Goal: Task Accomplishment & Management: Complete application form

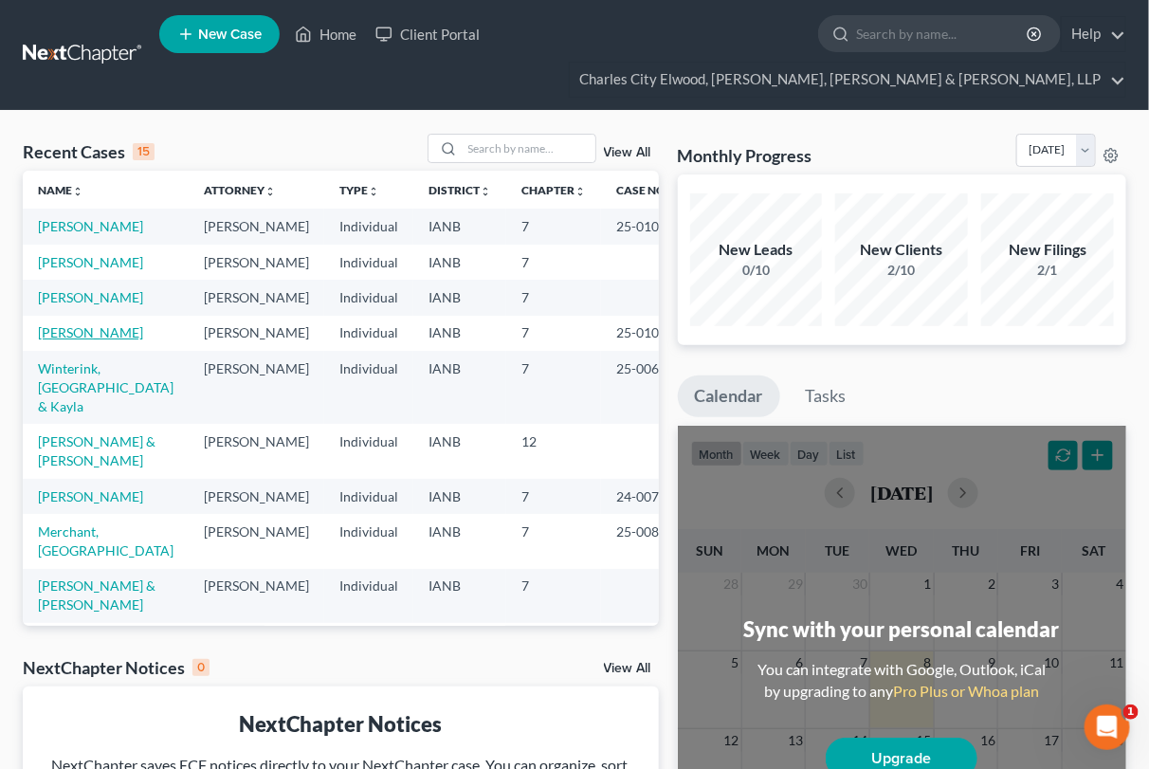
click at [63, 340] on link "[PERSON_NAME]" at bounding box center [90, 332] width 105 height 16
select select "0"
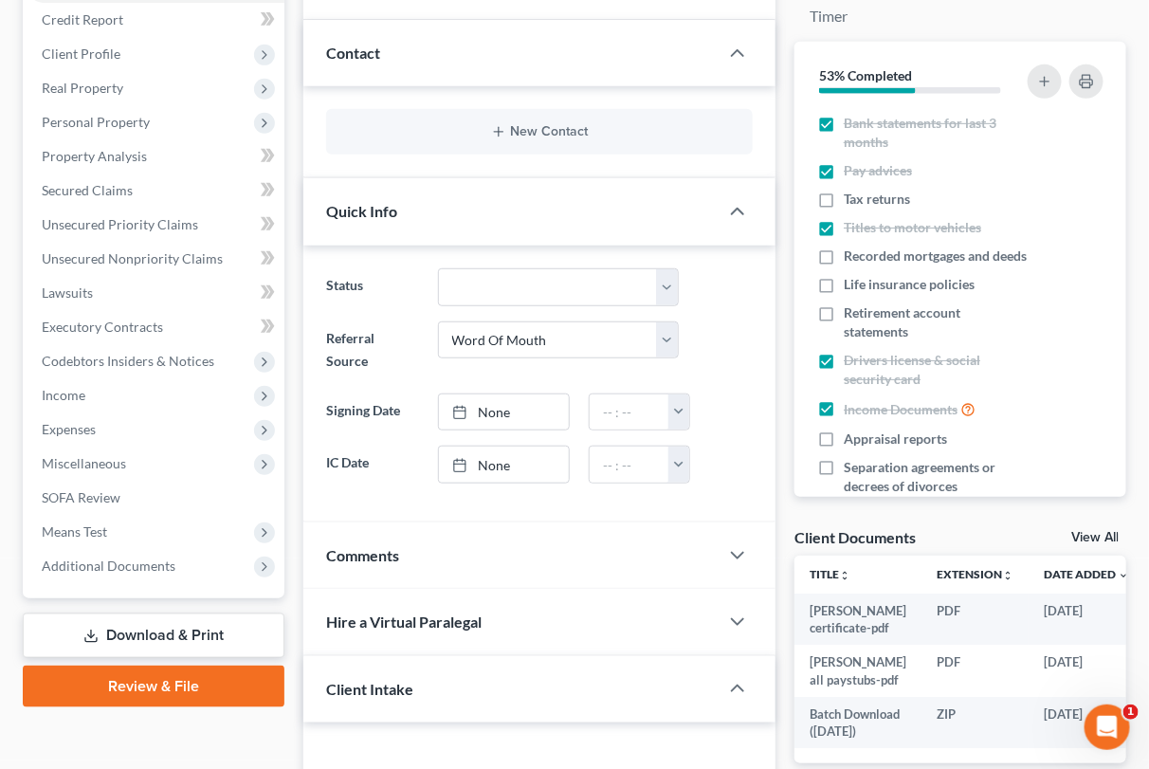
scroll to position [395, 0]
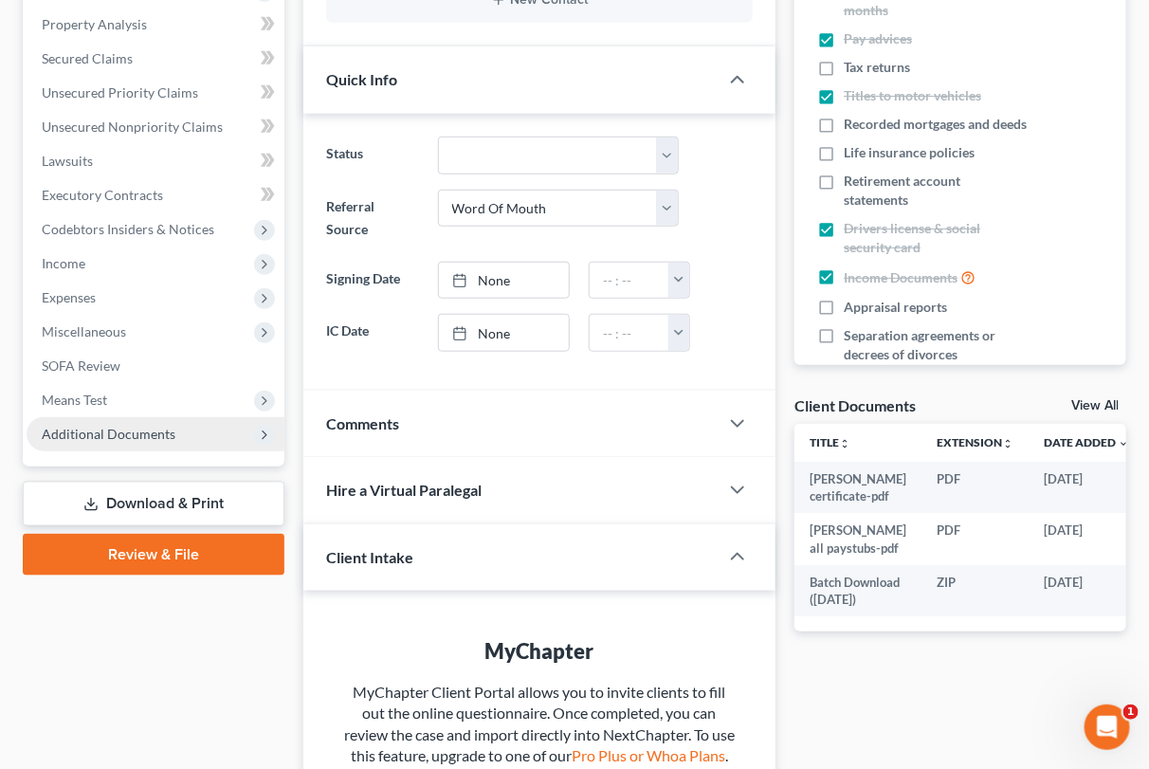
click at [266, 429] on icon at bounding box center [264, 435] width 15 height 15
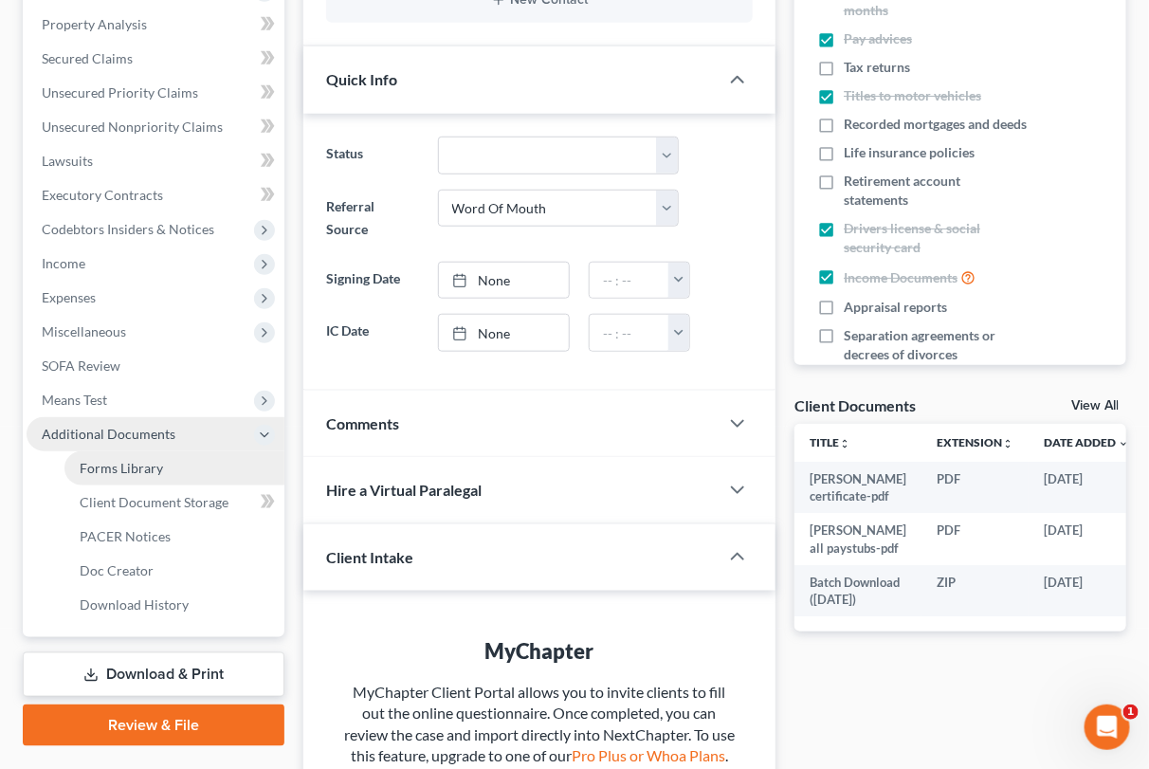
click at [187, 468] on link "Forms Library" at bounding box center [174, 468] width 220 height 34
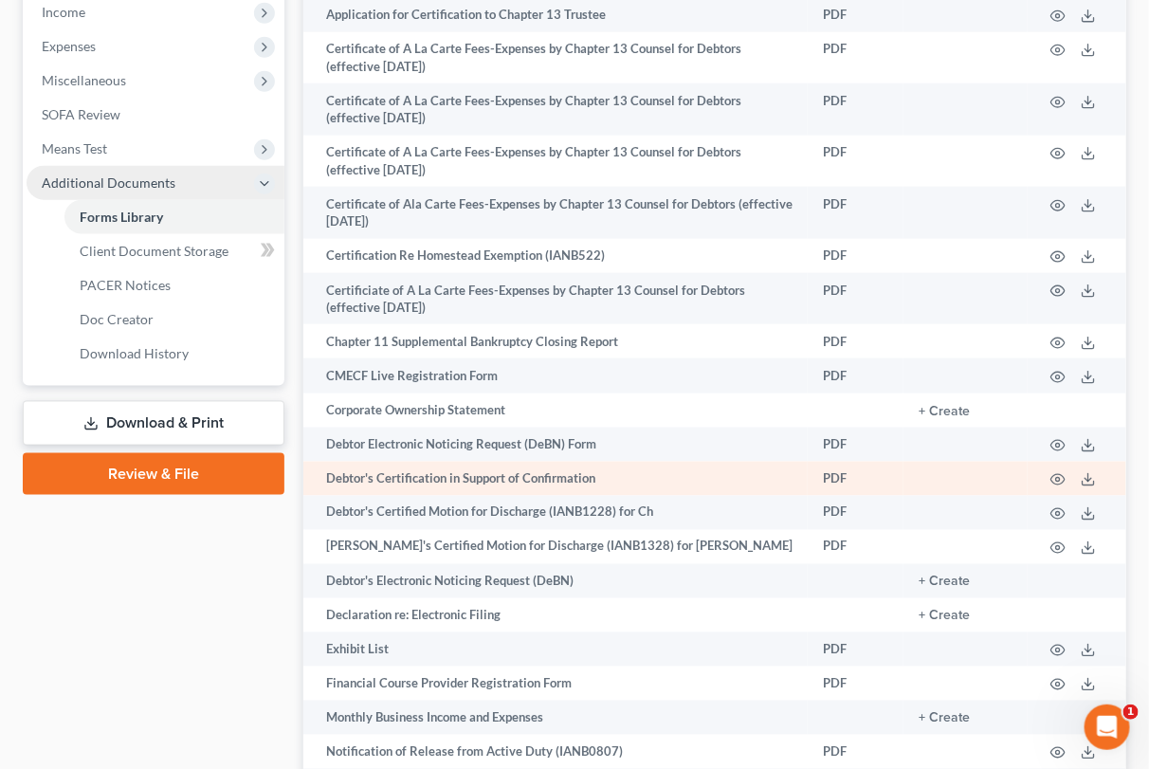
scroll to position [632, 0]
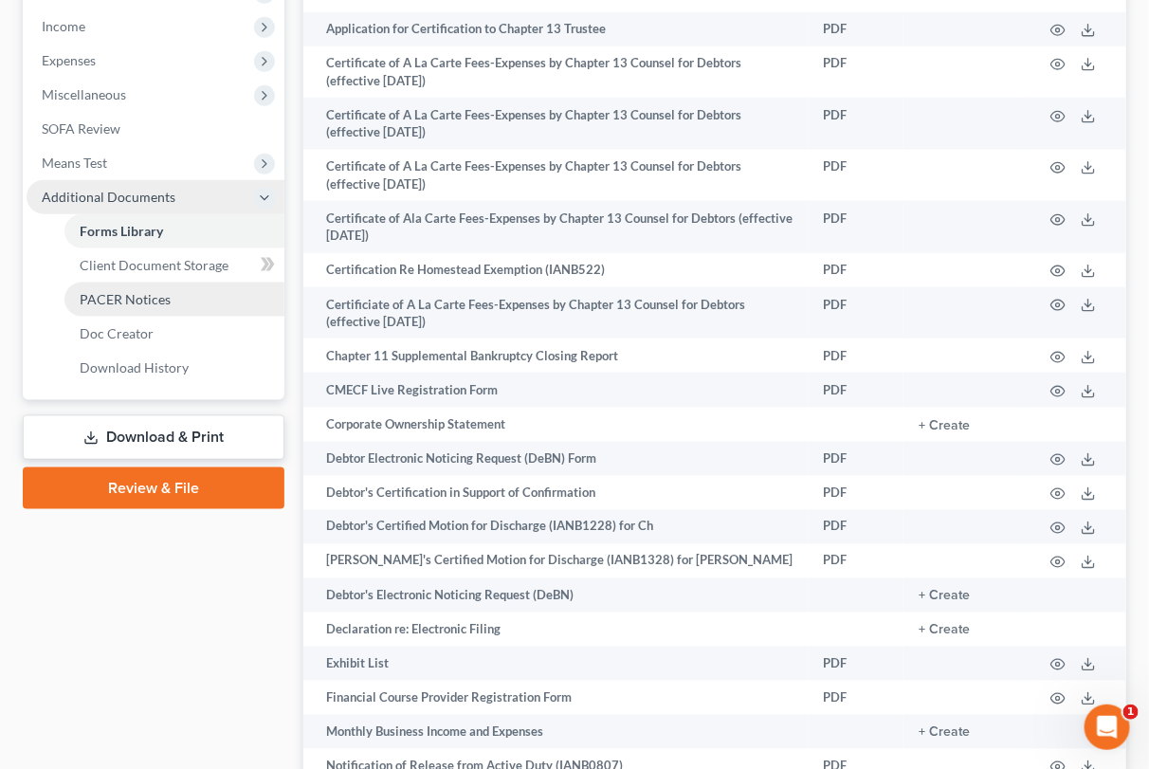
drag, startPoint x: 232, startPoint y: 480, endPoint x: 259, endPoint y: 493, distance: 29.7
click at [233, 480] on link "Review & File" at bounding box center [154, 489] width 262 height 42
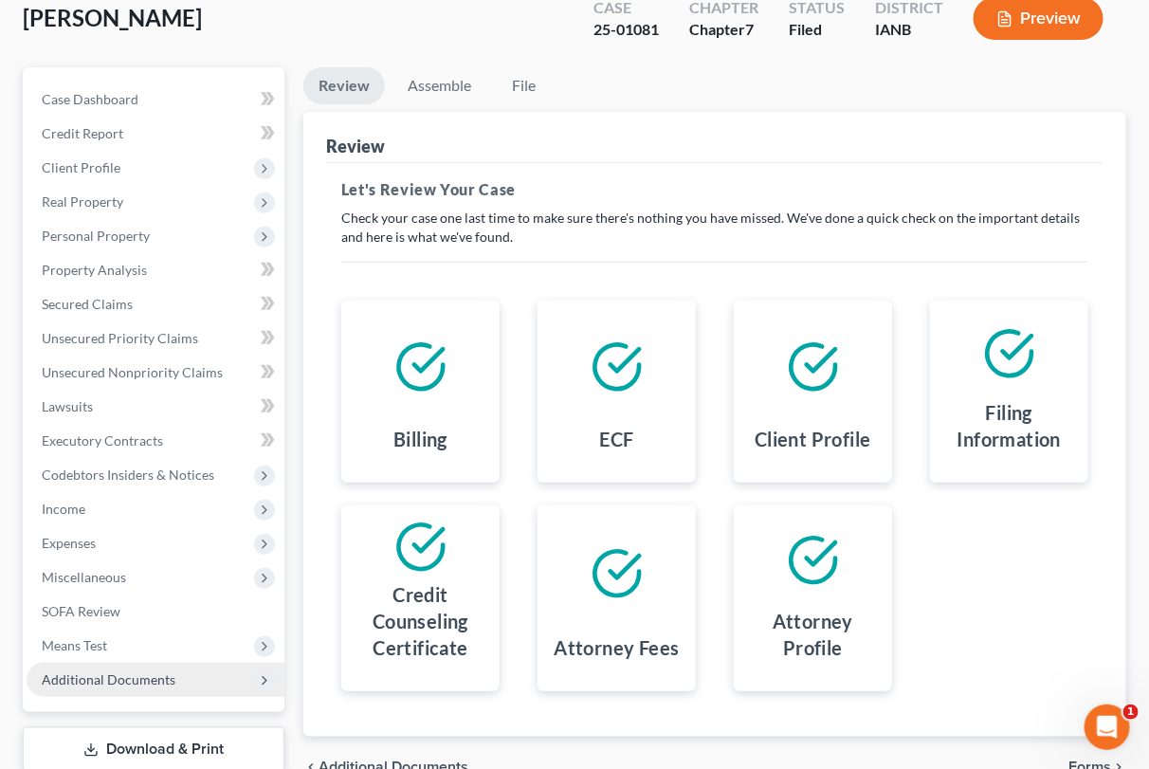
scroll to position [157, 0]
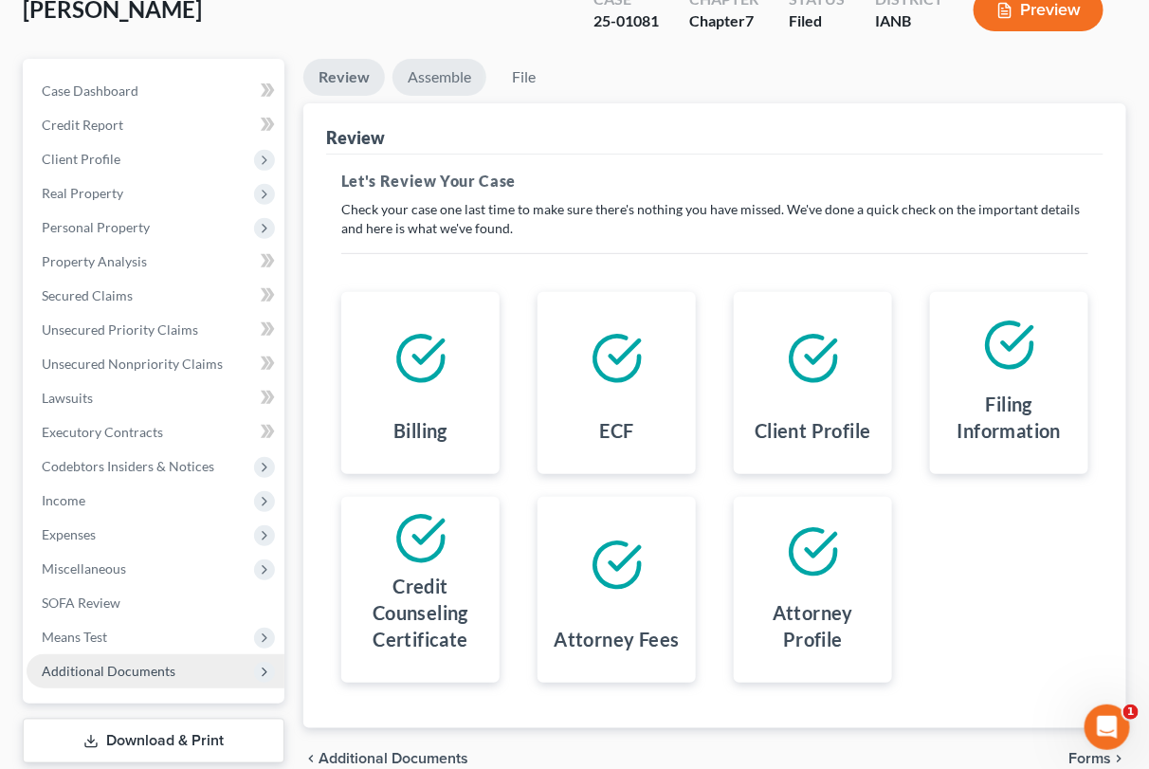
click at [470, 64] on link "Assemble" at bounding box center [440, 77] width 94 height 37
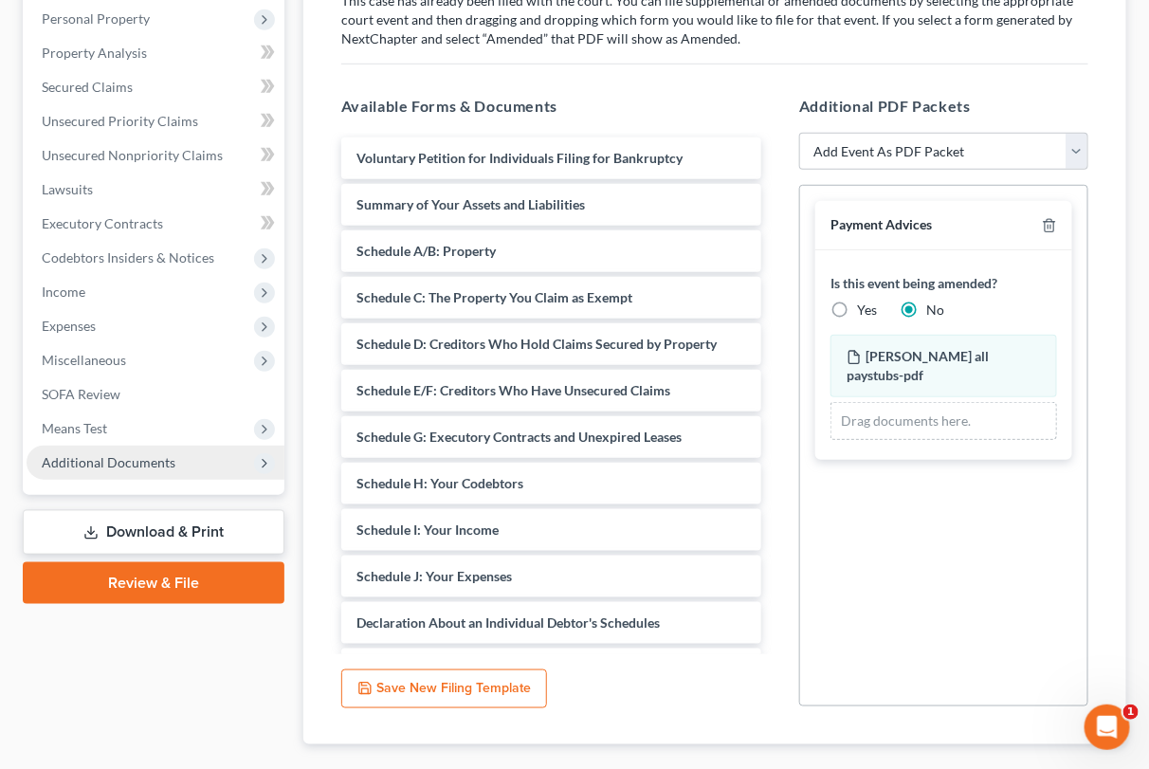
scroll to position [356, 0]
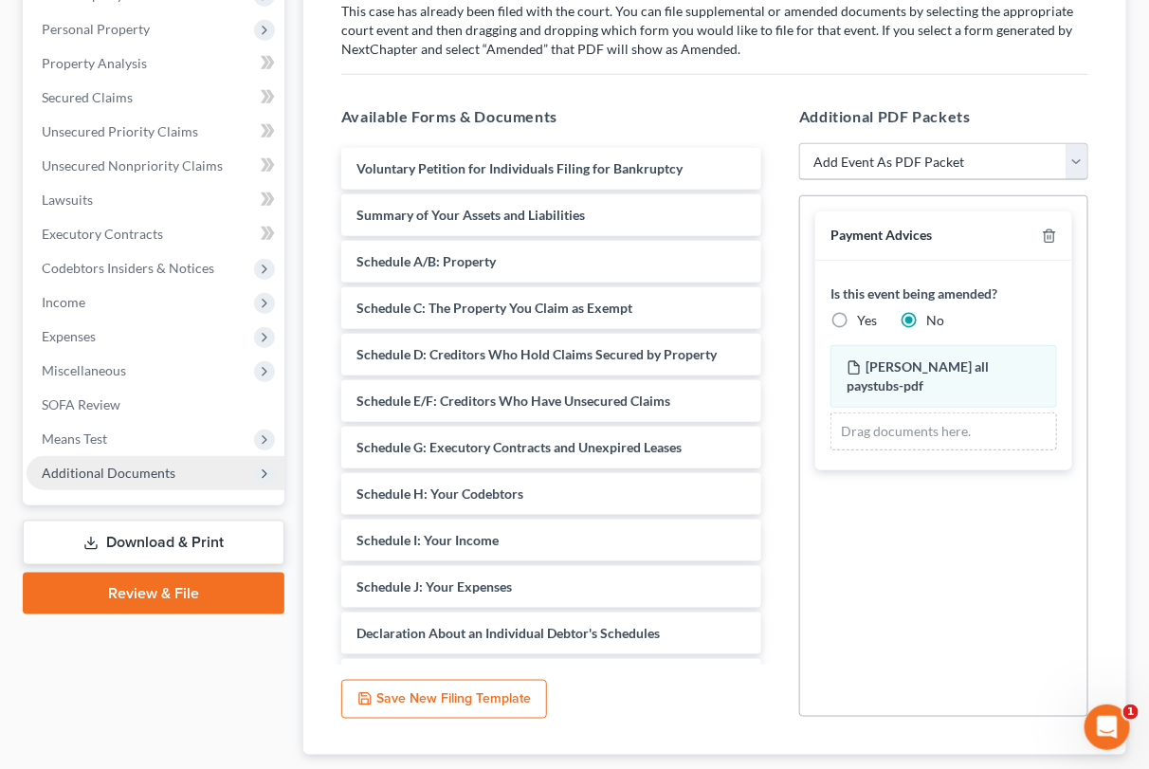
click at [905, 141] on div "Additional PDF Packets Add Event As PDF Packet Amend Amend Plan Amended Applica…" at bounding box center [943, 411] width 327 height 643
click at [905, 144] on select "Add Event As PDF Packet Amend Amend Plan Amended Application Amended List of Cr…" at bounding box center [943, 162] width 289 height 38
